Goal: Transaction & Acquisition: Purchase product/service

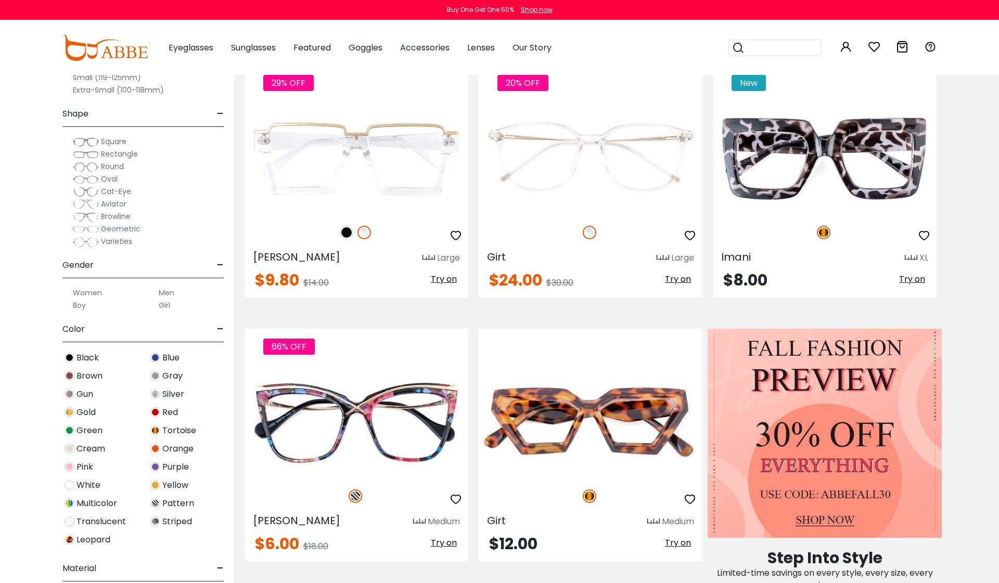
scroll to position [239, 0]
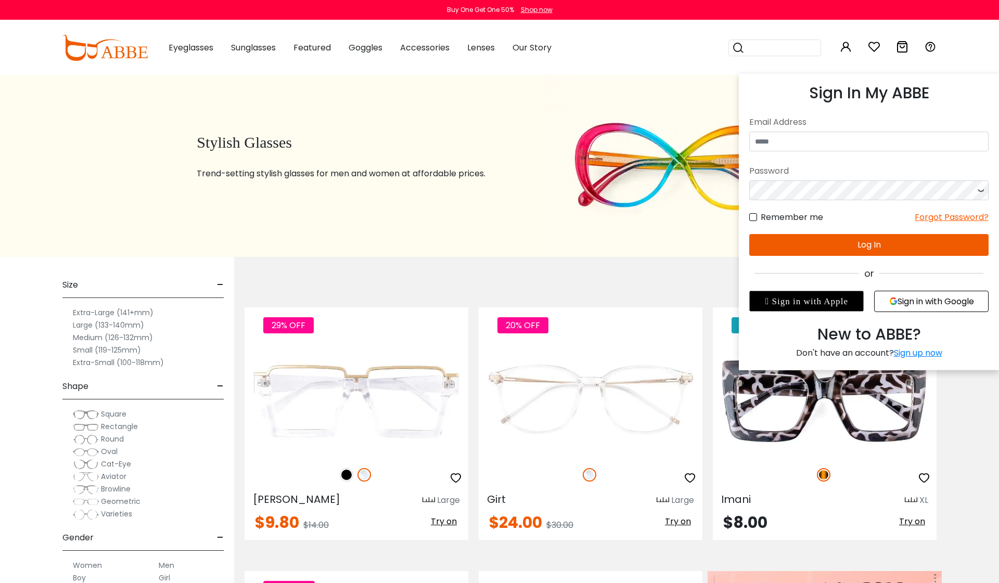
click at [848, 45] on icon at bounding box center [846, 47] width 12 height 12
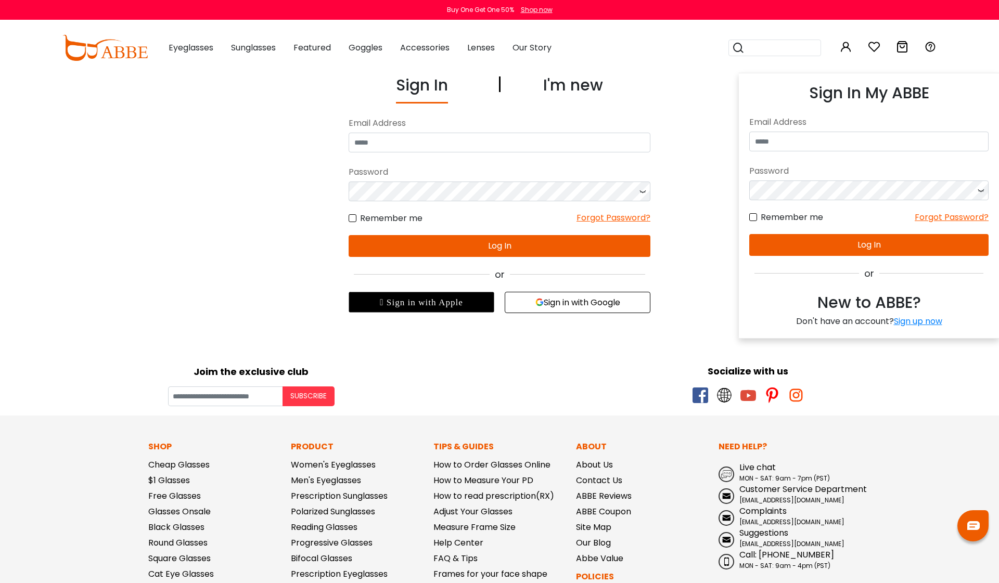
scroll to position [1, 0]
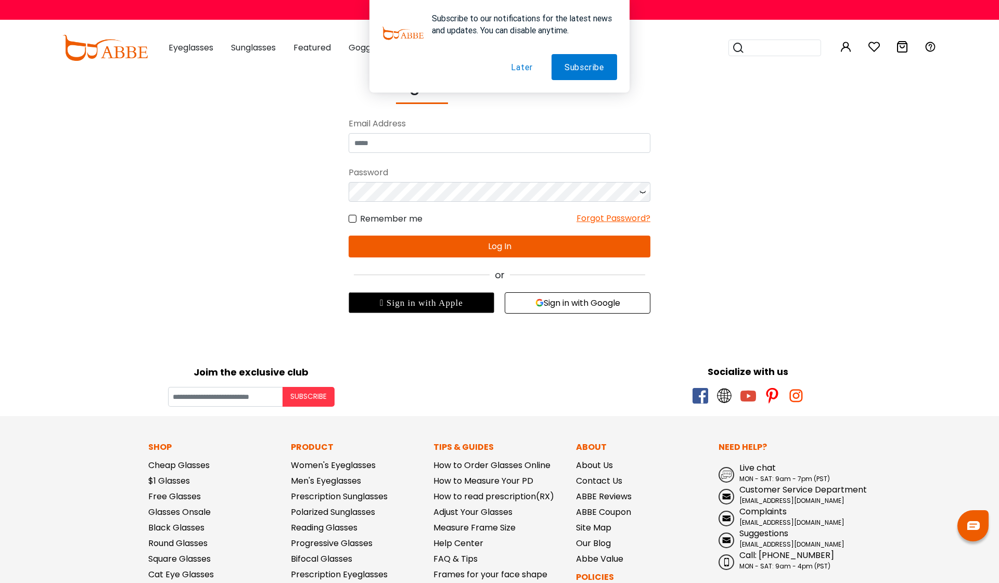
click at [563, 314] on button "Sign in with Google" at bounding box center [578, 302] width 146 height 21
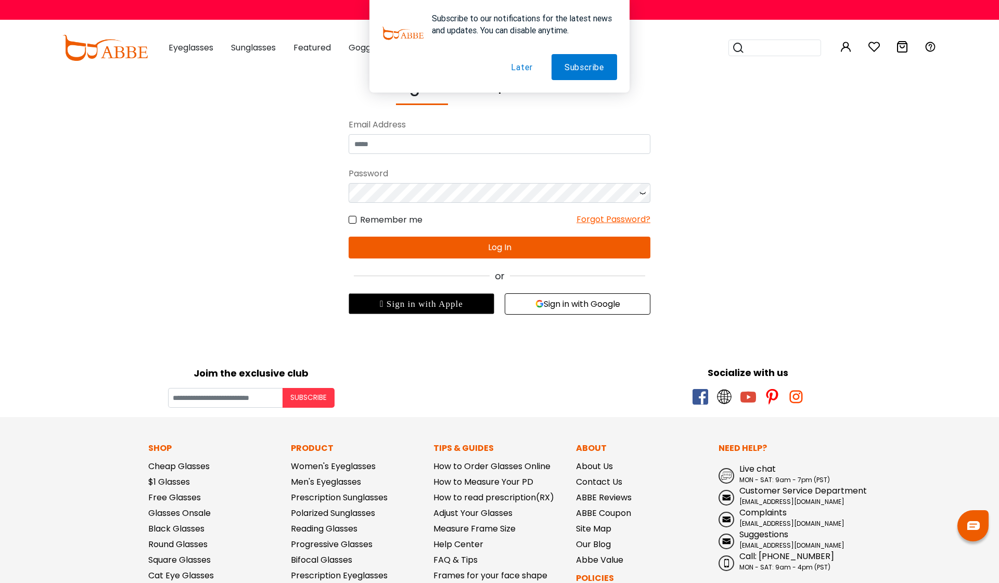
click at [564, 307] on button "Sign in with Google" at bounding box center [578, 304] width 146 height 21
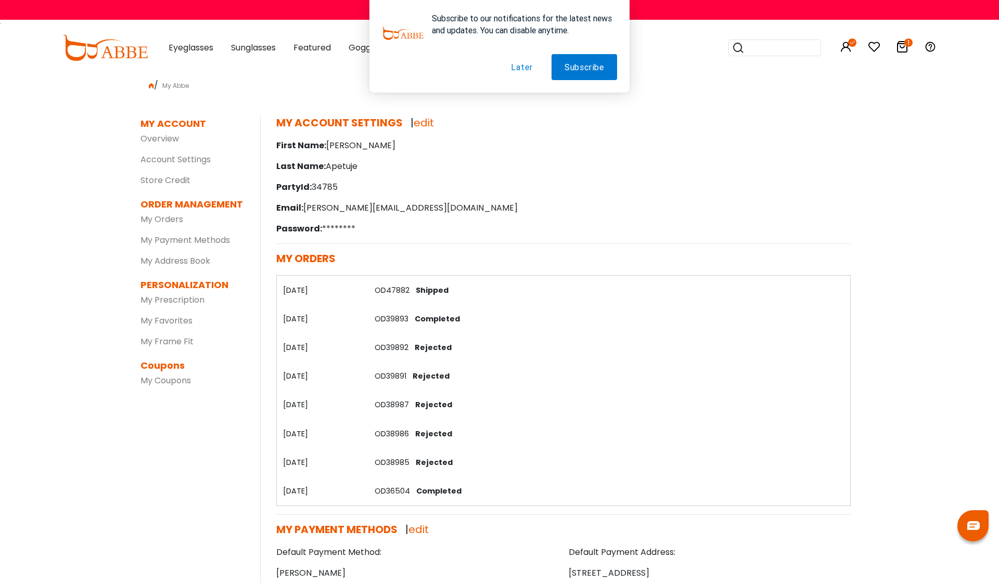
click at [900, 44] on div "Subscribe to our notifications for the latest news and updates. You can disable…" at bounding box center [499, 46] width 999 height 93
click at [848, 42] on div "Subscribe to our notifications for the latest news and updates. You can disable…" at bounding box center [499, 46] width 999 height 93
drag, startPoint x: 518, startPoint y: 64, endPoint x: 563, endPoint y: 66, distance: 44.8
click at [520, 66] on button "Later" at bounding box center [521, 67] width 47 height 26
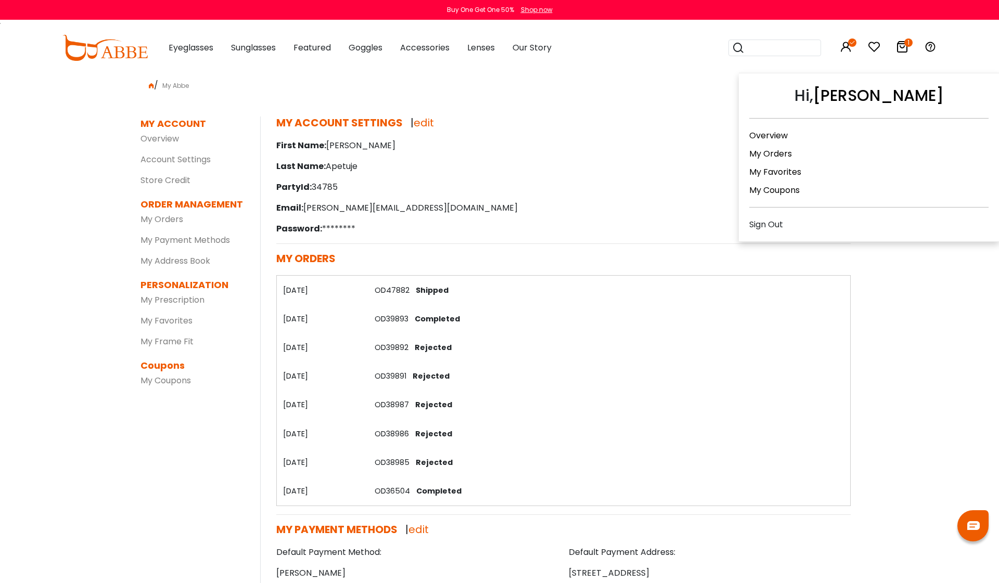
click at [844, 51] on icon at bounding box center [846, 47] width 12 height 12
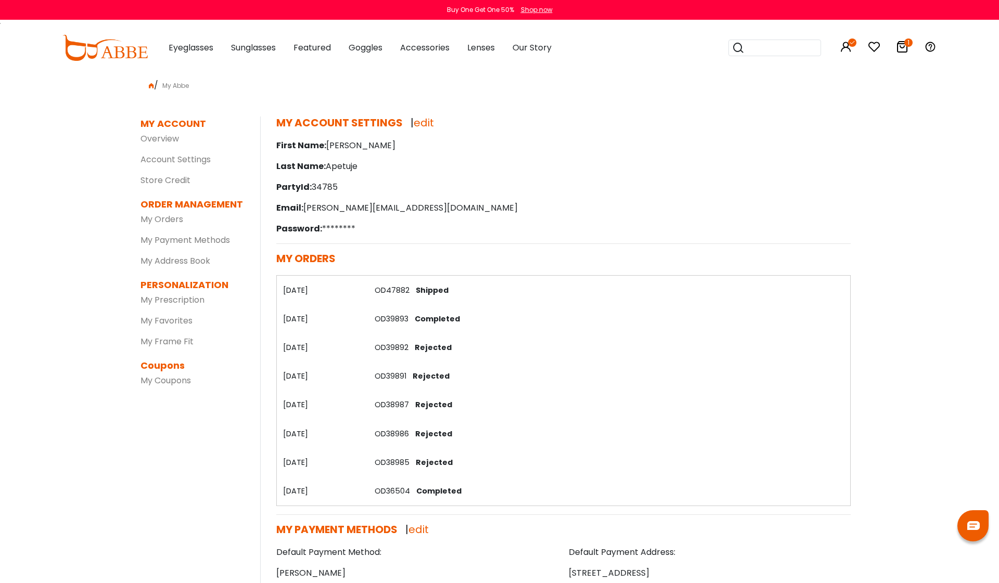
click at [905, 53] on link "1" at bounding box center [902, 49] width 12 height 12
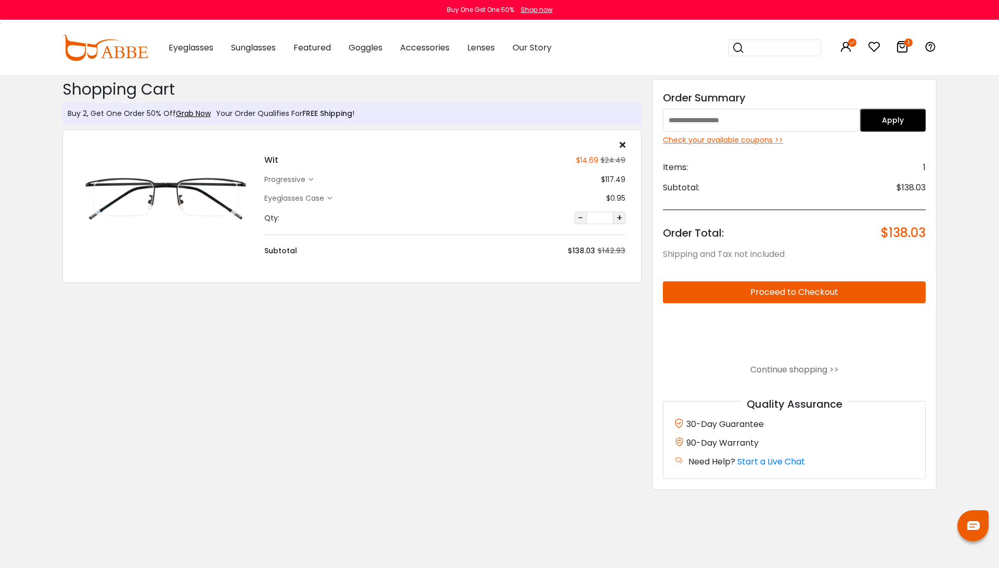
click at [927, 171] on div "Discount Code: Order Summary Apply Check your available coupons >> Items: 1 Sub…" at bounding box center [794, 284] width 285 height 411
click at [720, 129] on input "text" at bounding box center [761, 120] width 197 height 23
click at [722, 126] on input "text" at bounding box center [761, 120] width 197 height 23
click at [844, 115] on input "text" at bounding box center [761, 120] width 197 height 23
click at [751, 143] on div "Check your available coupons >>" at bounding box center [794, 140] width 263 height 11
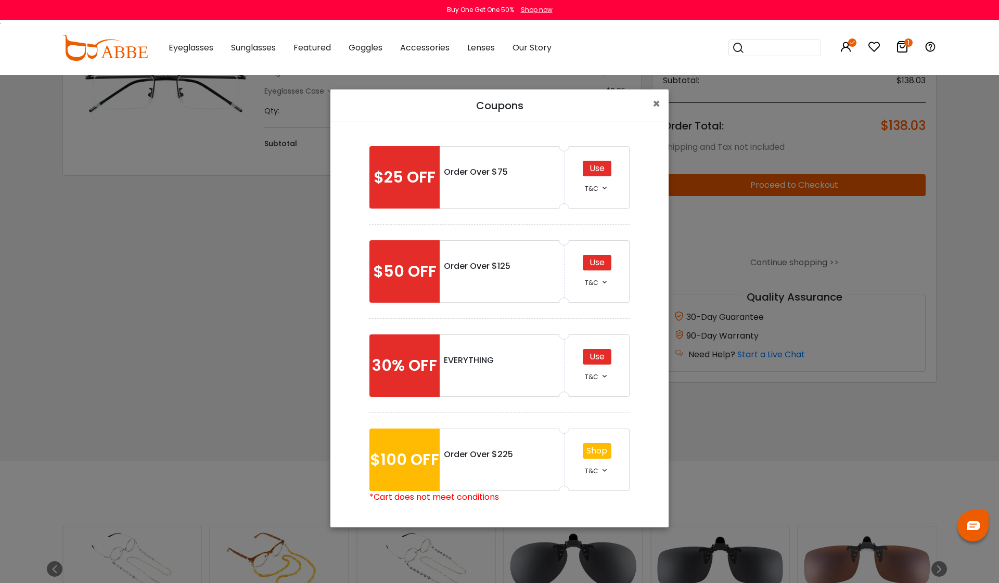
scroll to position [111, 1]
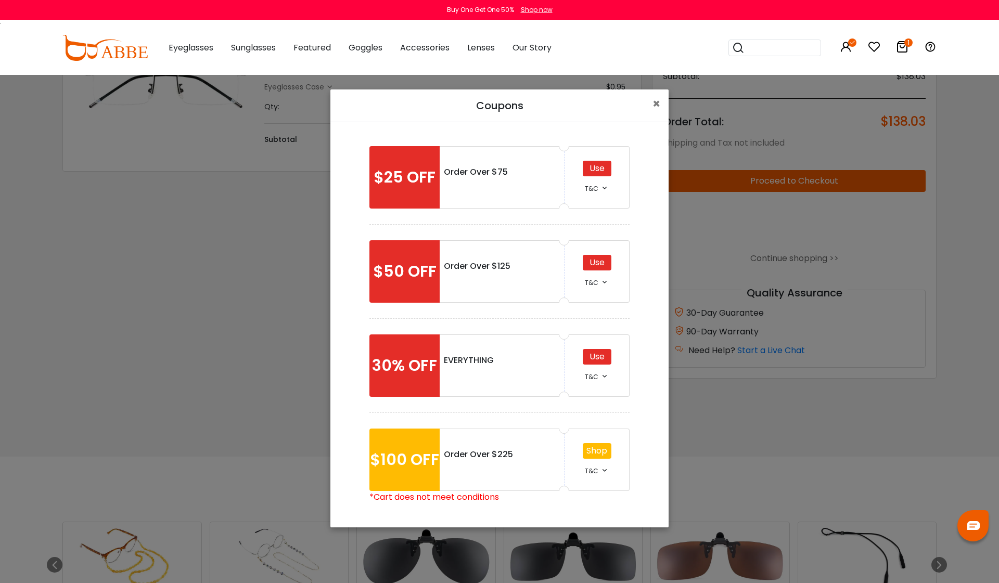
click at [599, 265] on div "Use" at bounding box center [597, 263] width 29 height 16
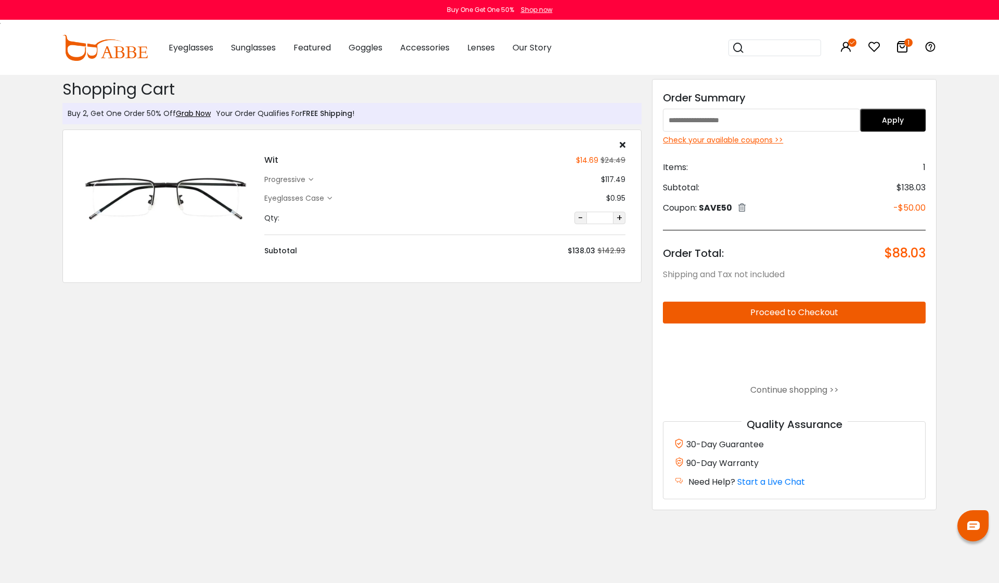
scroll to position [-1, 2]
click at [746, 209] on icon at bounding box center [742, 207] width 7 height 8
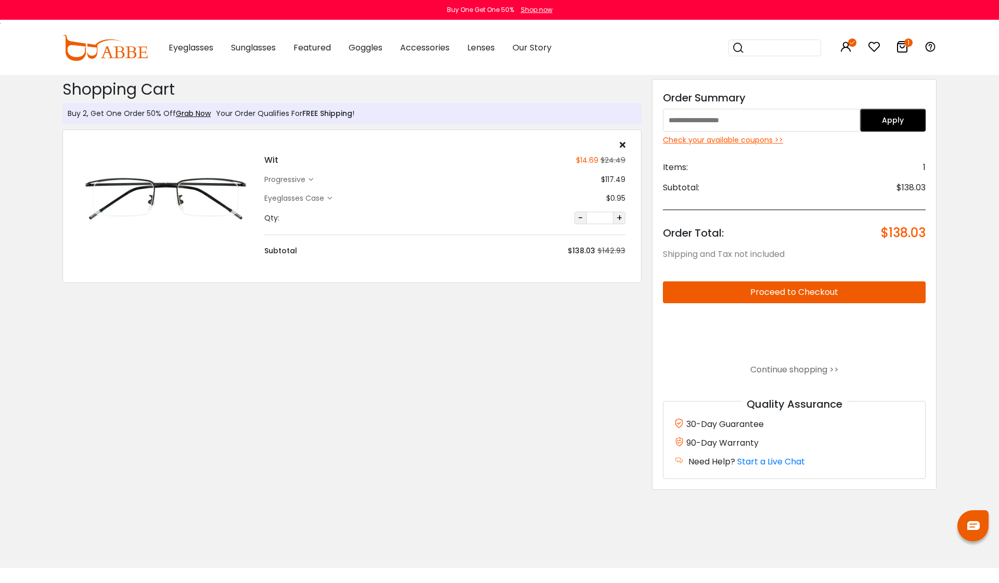
click at [755, 141] on div "Check your available coupons >>" at bounding box center [794, 140] width 263 height 11
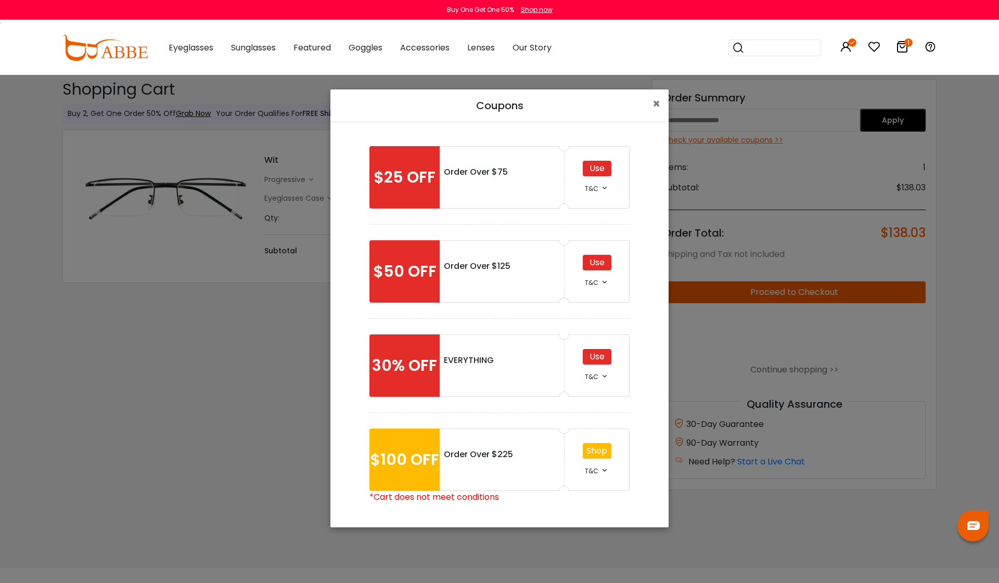
click at [597, 354] on div "Use" at bounding box center [597, 357] width 29 height 16
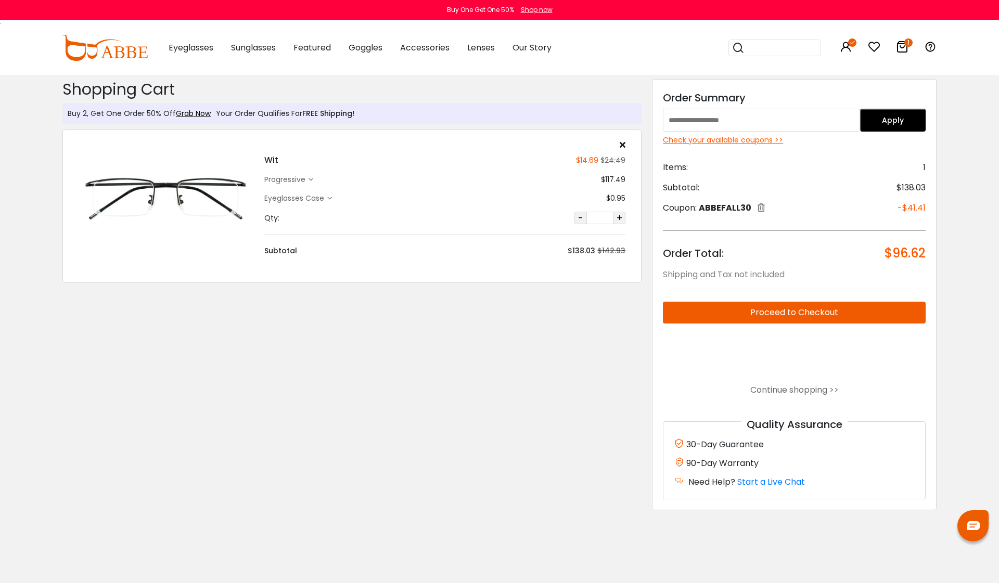
click at [764, 210] on icon at bounding box center [761, 207] width 7 height 8
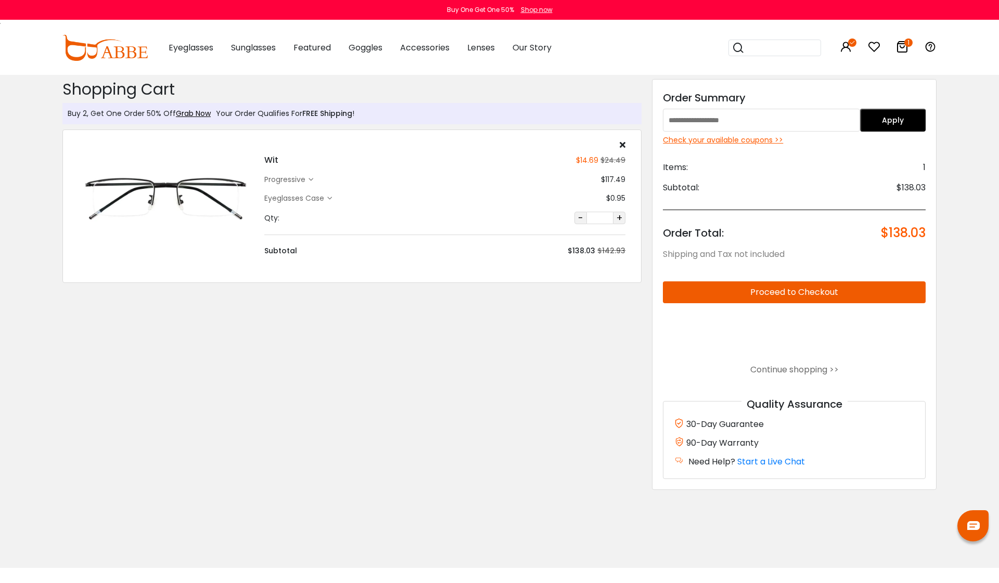
click at [751, 143] on div "Check your available coupons >>" at bounding box center [794, 140] width 263 height 11
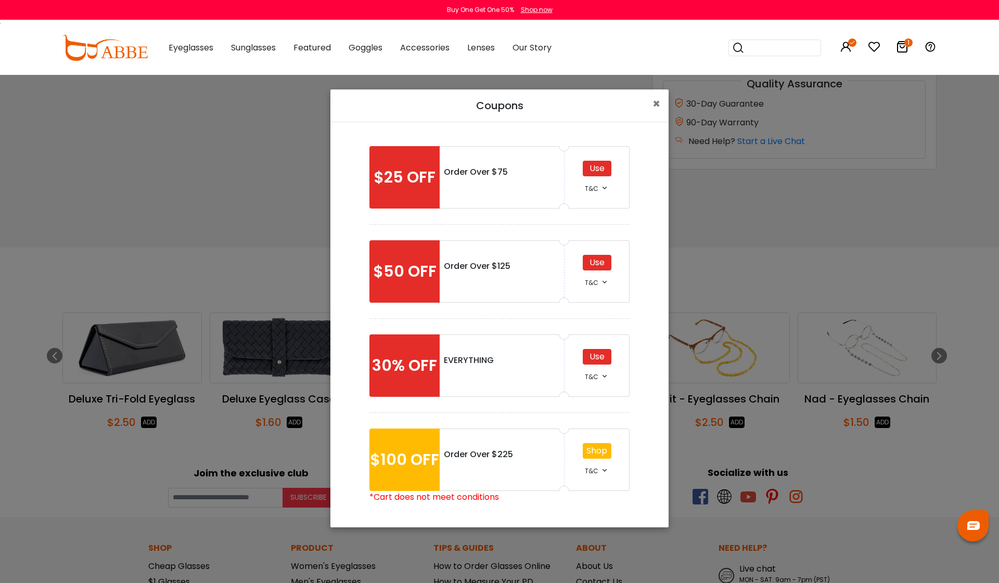
scroll to position [321, 1]
click at [588, 266] on div "Use" at bounding box center [597, 263] width 29 height 16
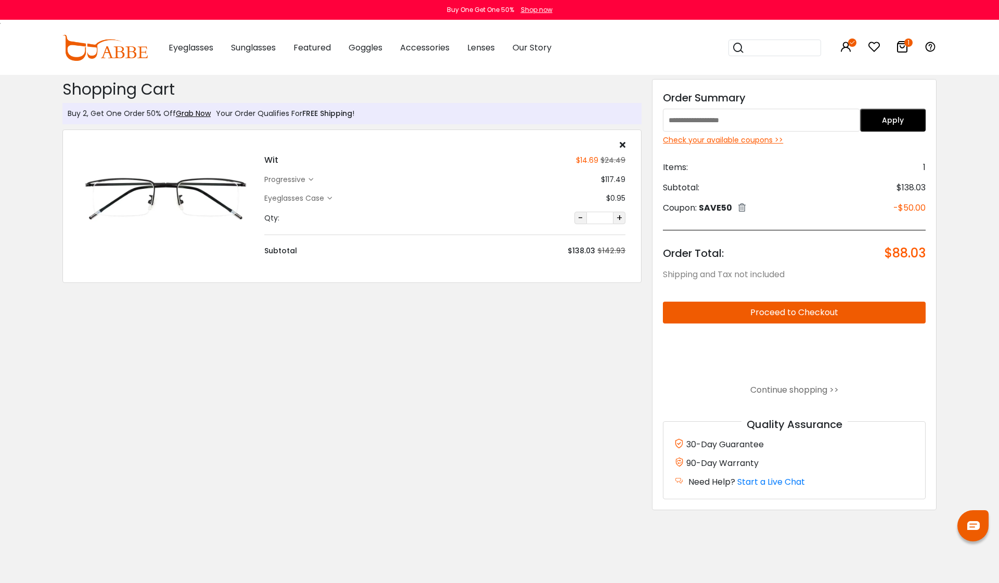
click at [775, 313] on button "Proceed to Checkout" at bounding box center [794, 313] width 263 height 22
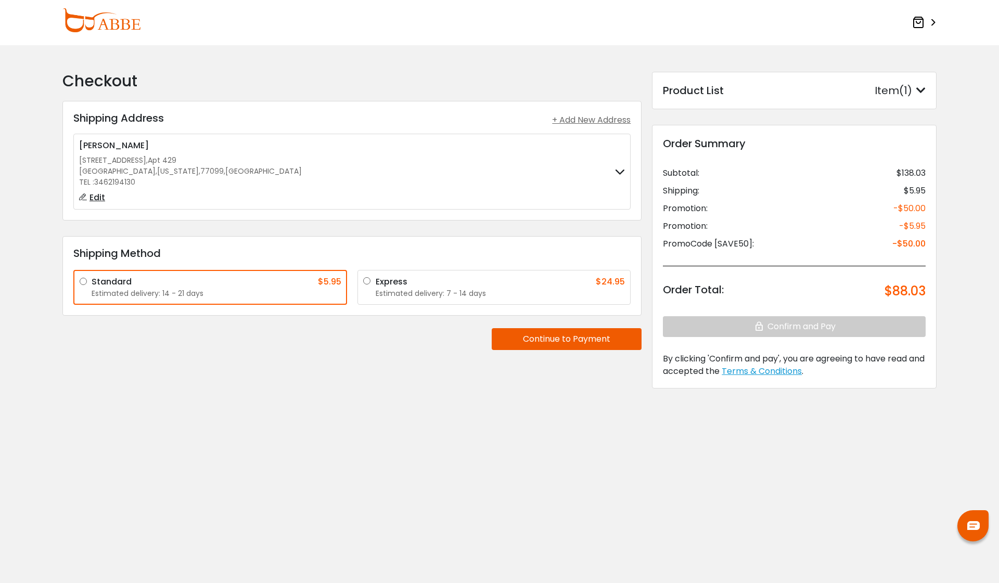
click at [566, 294] on div "Estimated delivery: 7 - 14 days" at bounding box center [501, 293] width 250 height 11
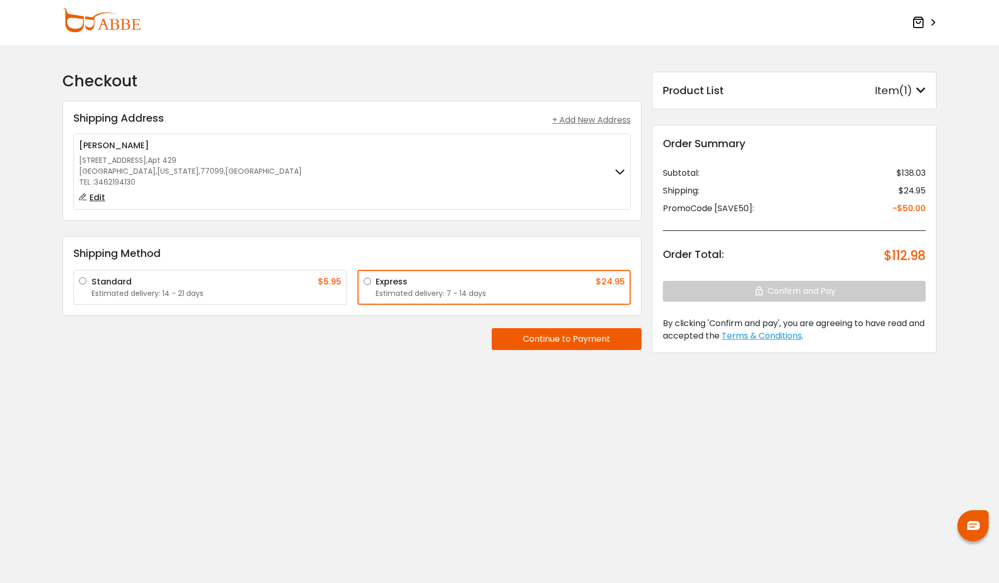
click at [305, 285] on div "Standard $5.95" at bounding box center [217, 282] width 250 height 12
